Goal: Check status: Check status

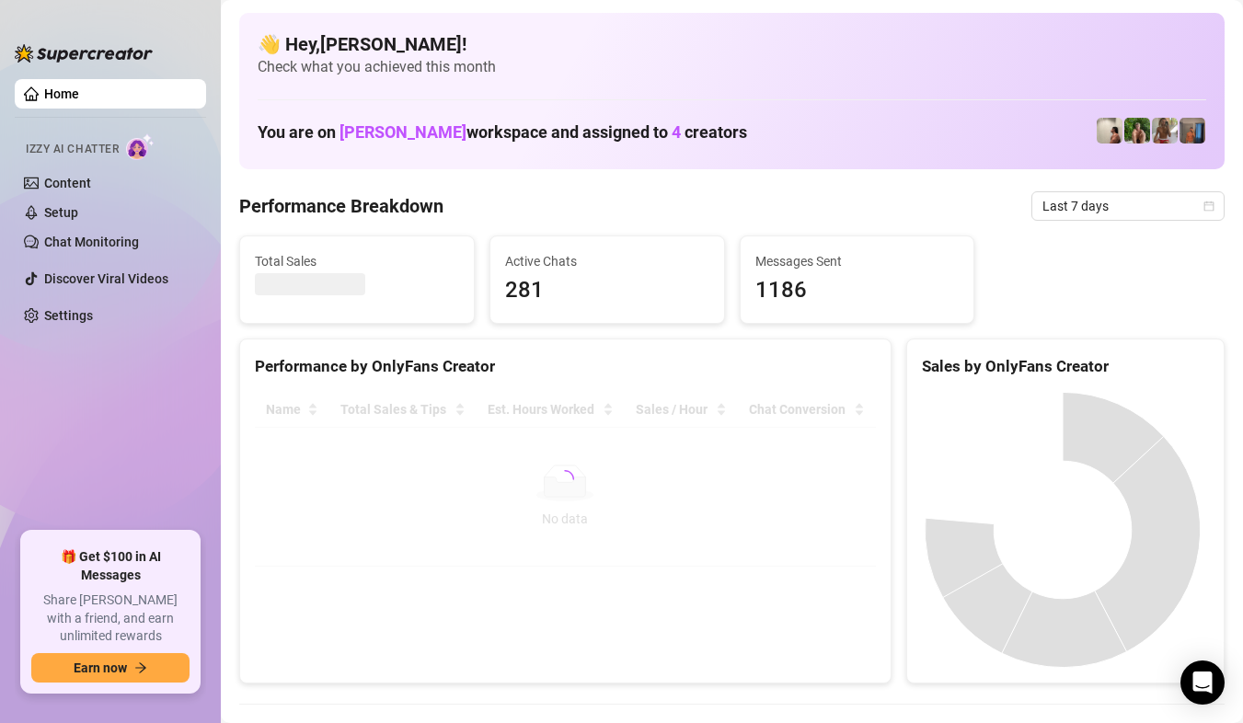
click at [599, 494] on div at bounding box center [565, 479] width 621 height 175
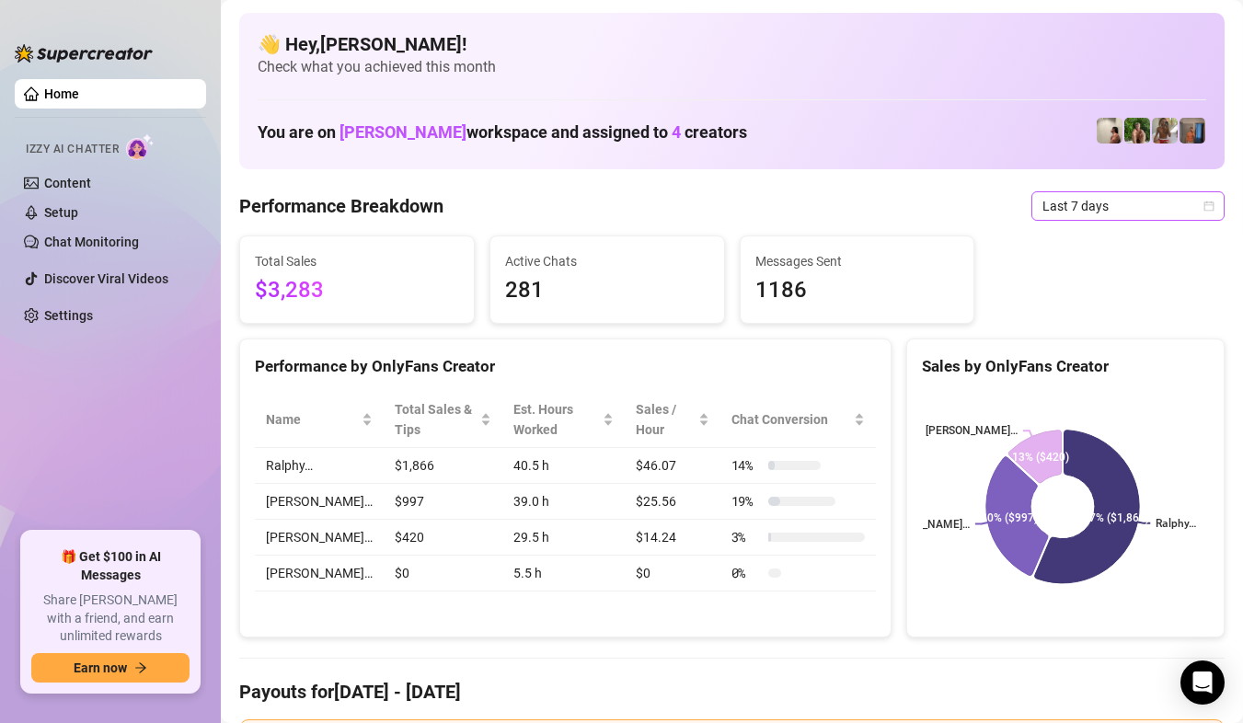
click at [1202, 201] on div "Last 7 days" at bounding box center [1128, 205] width 193 height 29
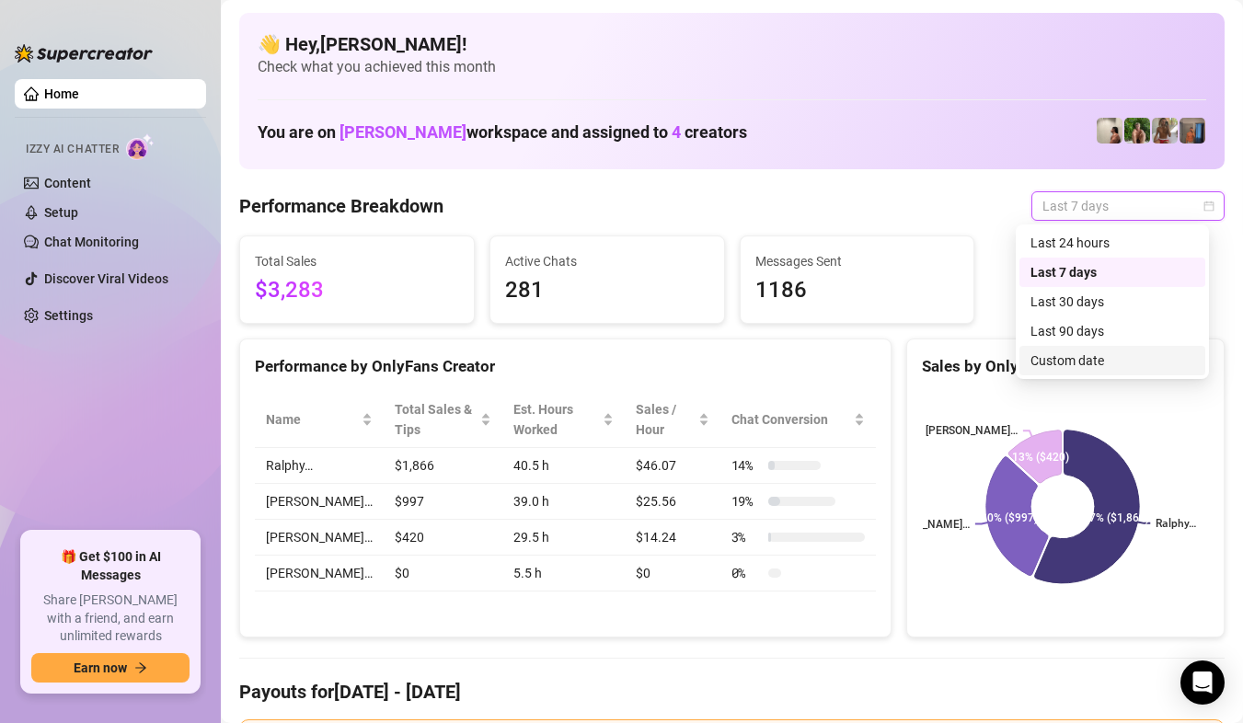
click at [1112, 360] on div "Custom date" at bounding box center [1113, 361] width 164 height 20
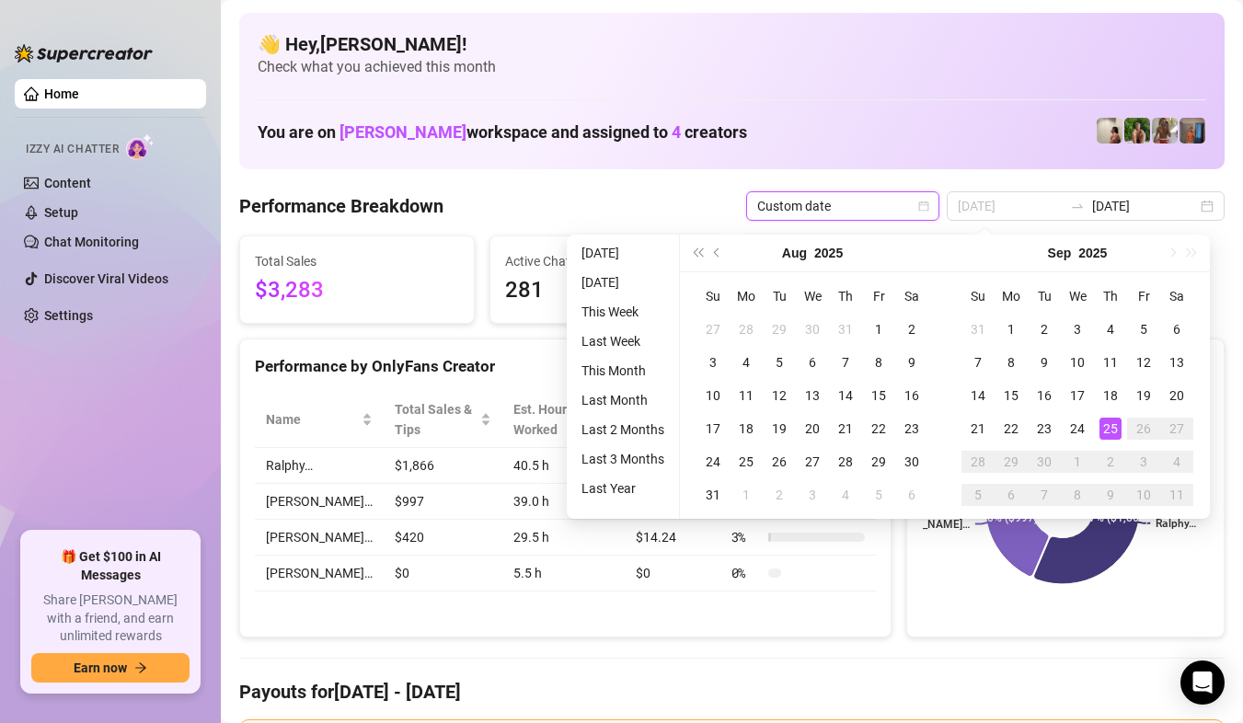
type input "[DATE]"
click at [1110, 427] on div "25" at bounding box center [1111, 429] width 22 height 22
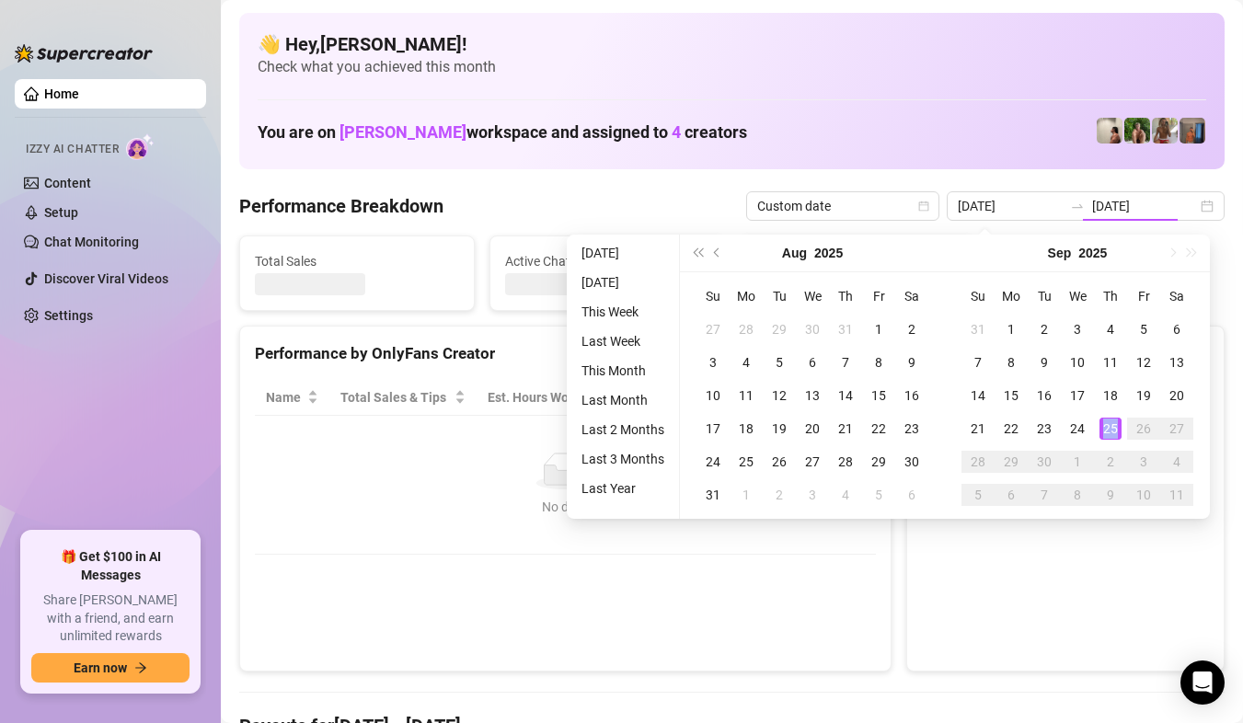
type input "[DATE]"
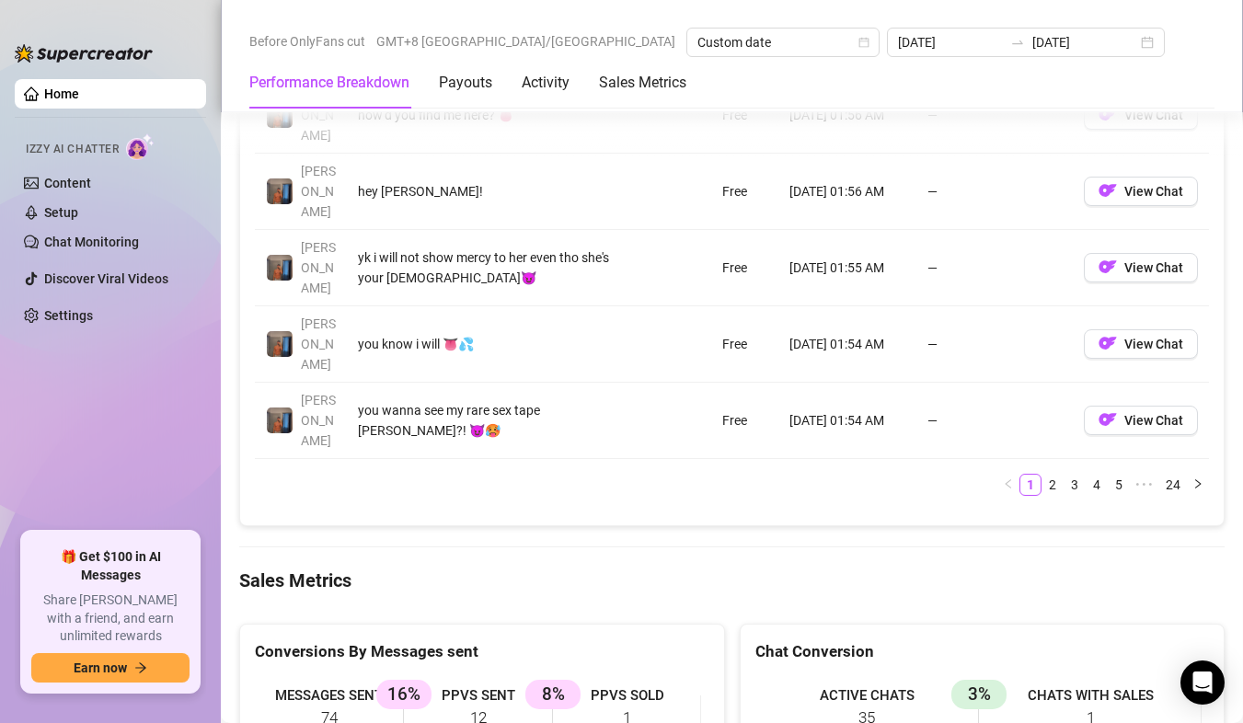
scroll to position [2392, 0]
